Goal: Transaction & Acquisition: Subscribe to service/newsletter

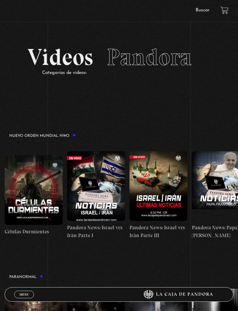
click at [20, 293] on span "Menu" at bounding box center [24, 294] width 10 height 3
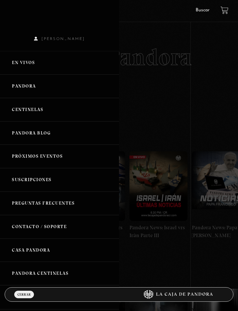
click at [34, 90] on link "Pandora" at bounding box center [59, 86] width 119 height 23
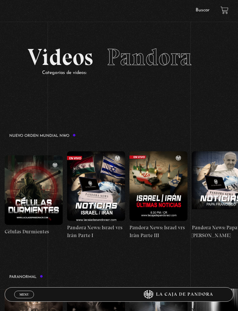
click at [21, 296] on span "Menu" at bounding box center [24, 294] width 10 height 3
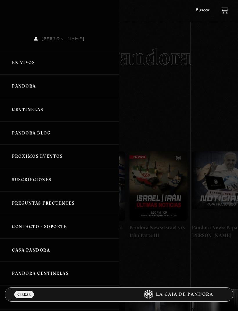
click at [33, 64] on link "En vivos" at bounding box center [59, 62] width 119 height 23
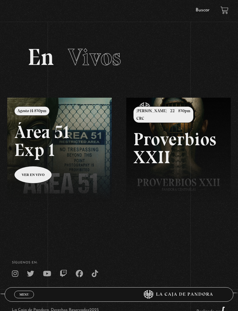
click at [33, 175] on link at bounding box center [126, 253] width 238 height 311
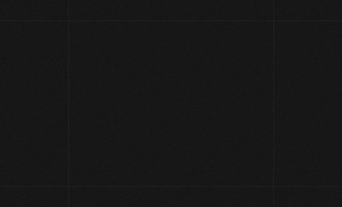
scroll to position [54, 0]
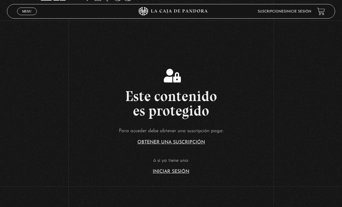
click at [23, 13] on span "Menu" at bounding box center [27, 11] width 10 height 3
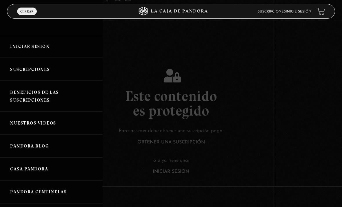
click at [24, 48] on link "Iniciar Sesión" at bounding box center [51, 46] width 103 height 23
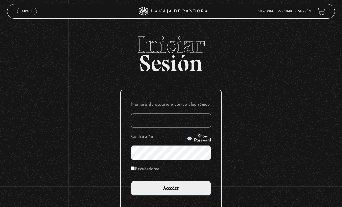
type input "Susan2025"
click at [171, 191] on input "Acceder" at bounding box center [171, 188] width 80 height 15
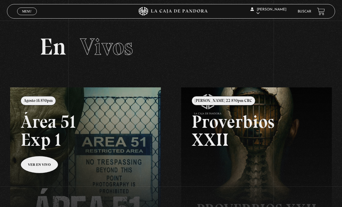
click at [37, 165] on link at bounding box center [181, 190] width 342 height 207
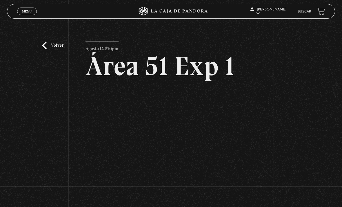
click at [275, 84] on div "Volver Agosto 14 830pm Área 51 Exp 1" at bounding box center [171, 108] width 342 height 175
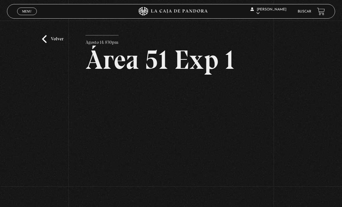
scroll to position [7, 0]
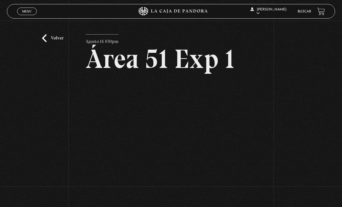
click at [41, 128] on div "Volver Agosto 14 830pm Área 51 Exp 1" at bounding box center [171, 100] width 342 height 175
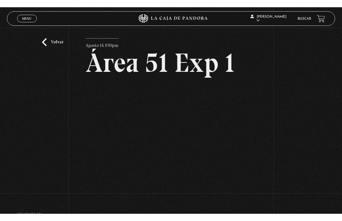
scroll to position [7, 0]
